Goal: Find specific page/section: Find specific page/section

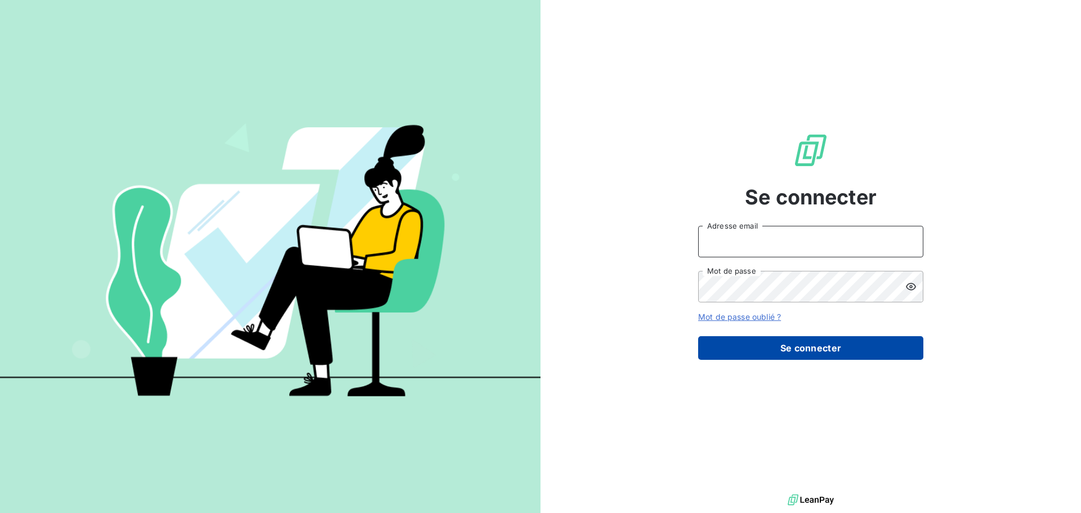
type input "[EMAIL_ADDRESS][PERSON_NAME][DOMAIN_NAME]"
click at [780, 347] on button "Se connecter" at bounding box center [810, 348] width 225 height 24
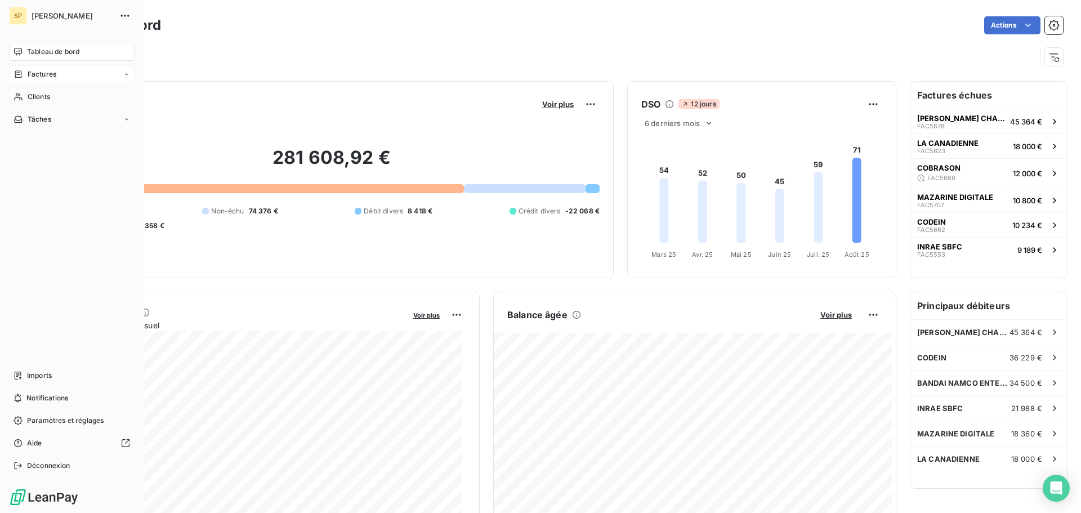
click at [21, 77] on icon at bounding box center [18, 73] width 7 height 7
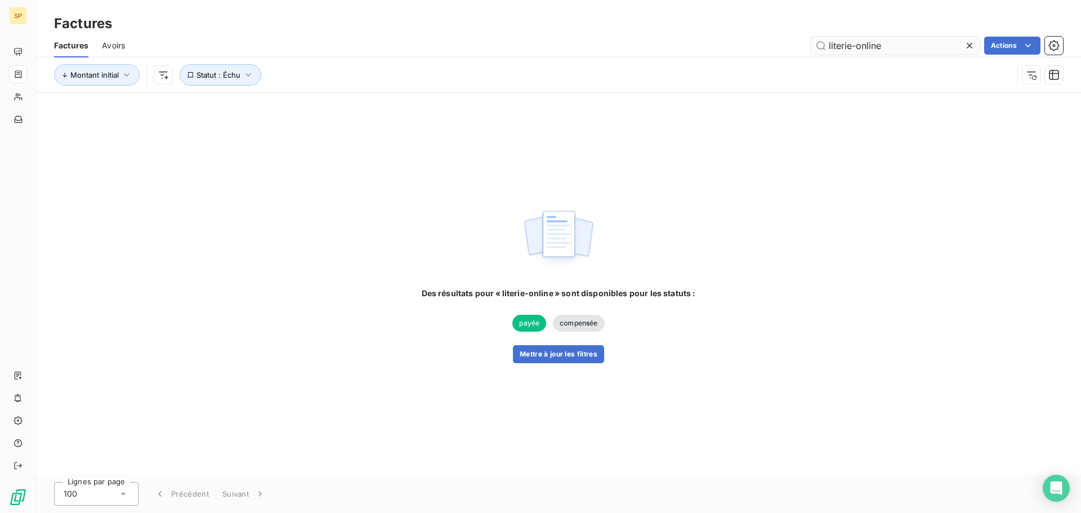
click at [873, 46] on input "literie-online" at bounding box center [895, 46] width 169 height 18
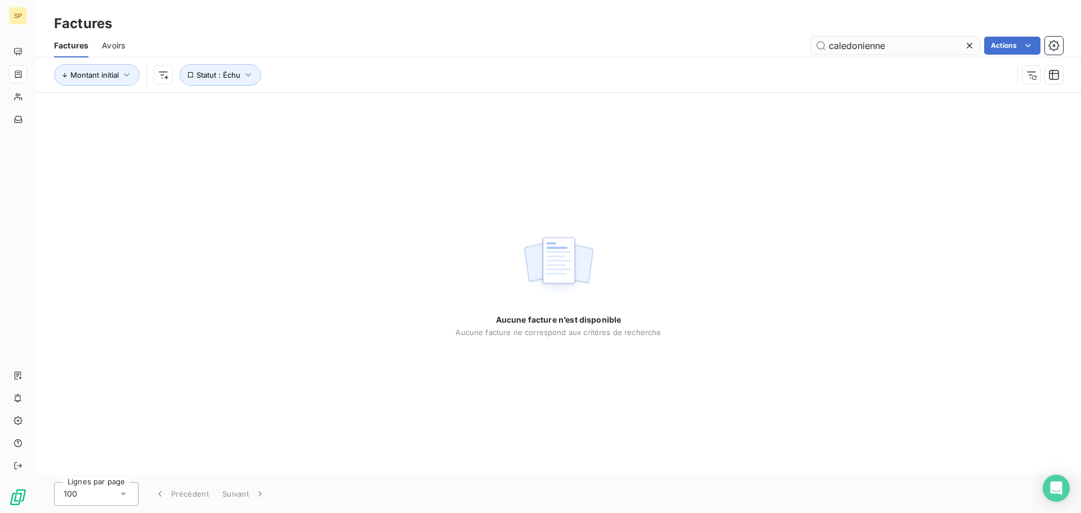
click at [884, 45] on input "caledonienne" at bounding box center [895, 46] width 169 height 18
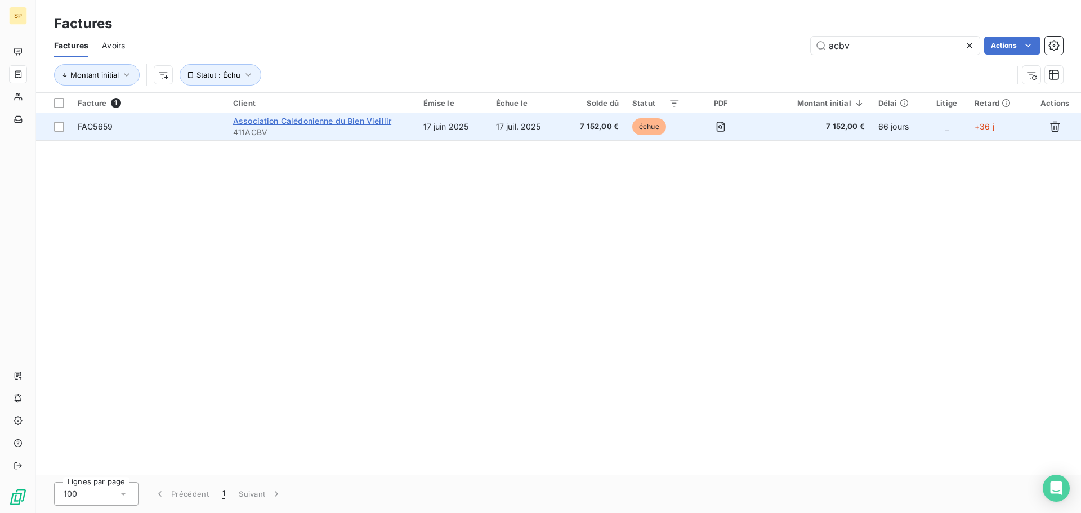
type input "acbv"
click at [338, 123] on span "Association Calédonienne du Bien Vieillir" at bounding box center [312, 121] width 158 height 10
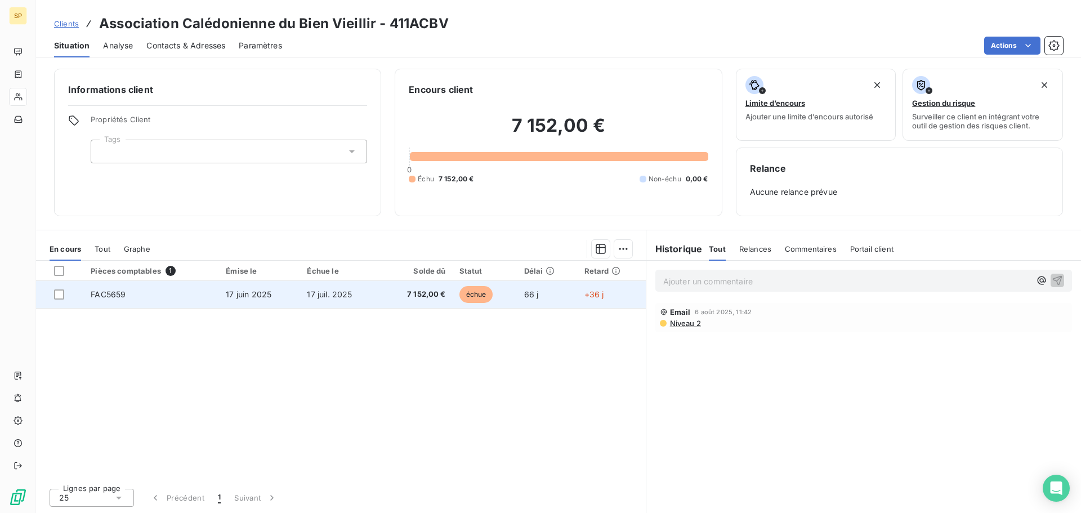
click at [234, 296] on span "17 juin 2025" at bounding box center [249, 294] width 46 height 10
